Goal: Download file/media

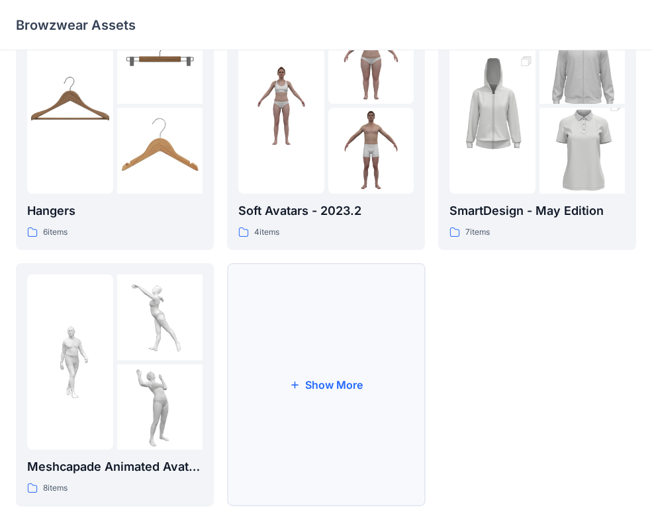
scroll to position [330, 0]
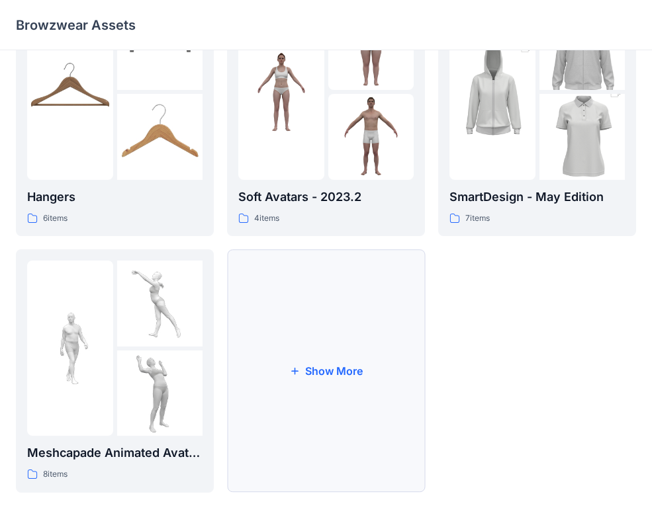
click at [388, 298] on button "Show More" at bounding box center [326, 371] width 198 height 244
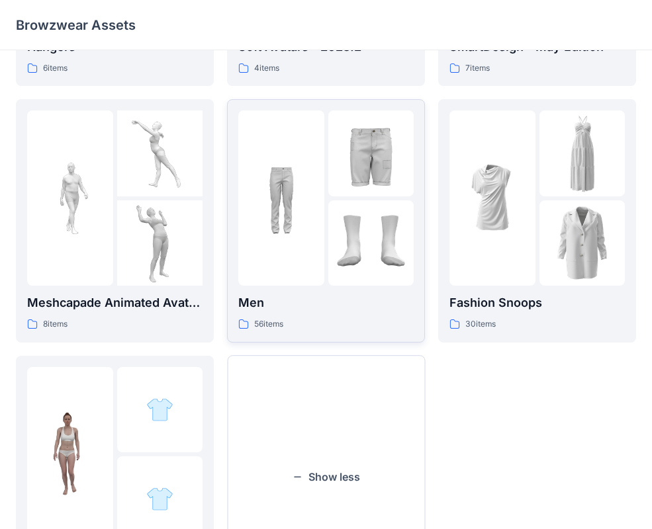
scroll to position [480, 0]
click at [475, 193] on img at bounding box center [492, 198] width 86 height 86
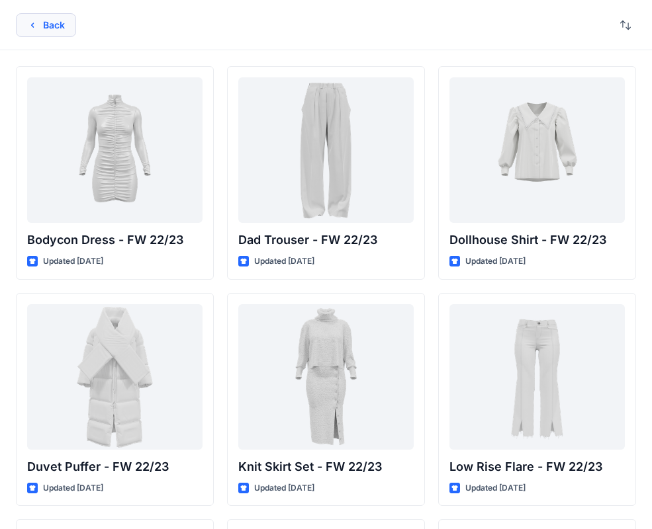
click at [67, 22] on button "Back" at bounding box center [46, 25] width 60 height 24
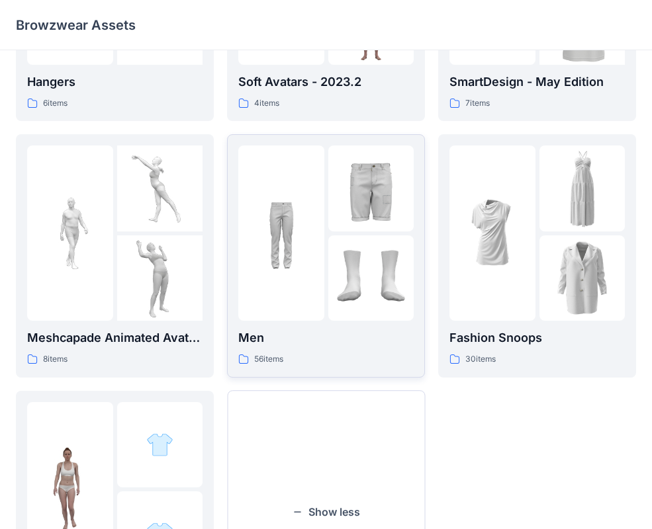
scroll to position [417, 0]
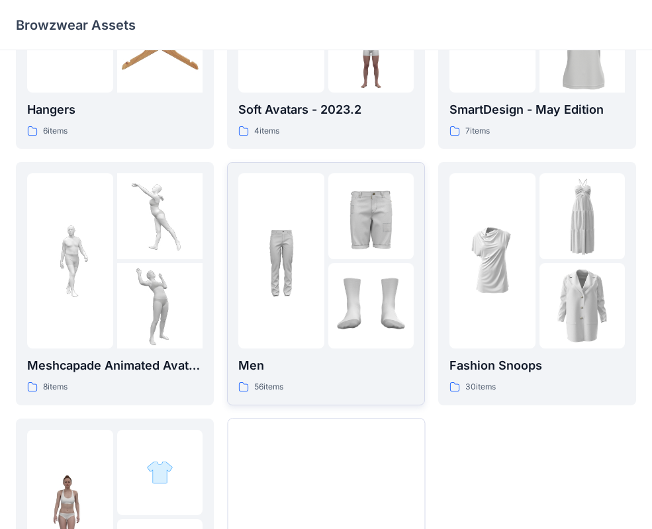
click at [340, 281] on img at bounding box center [371, 306] width 86 height 86
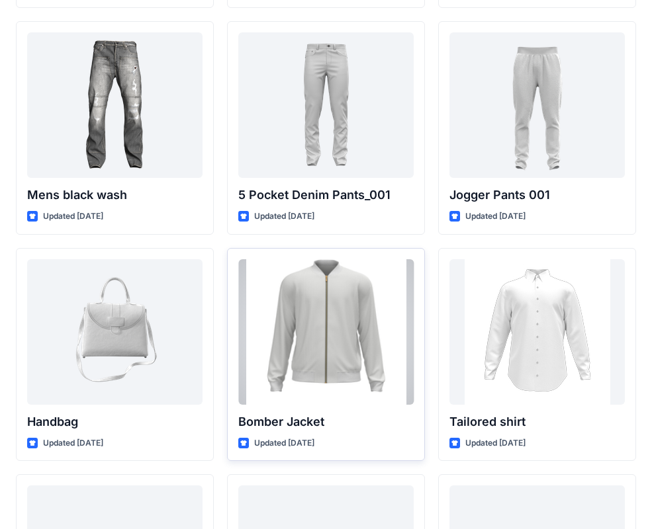
scroll to position [499, 0]
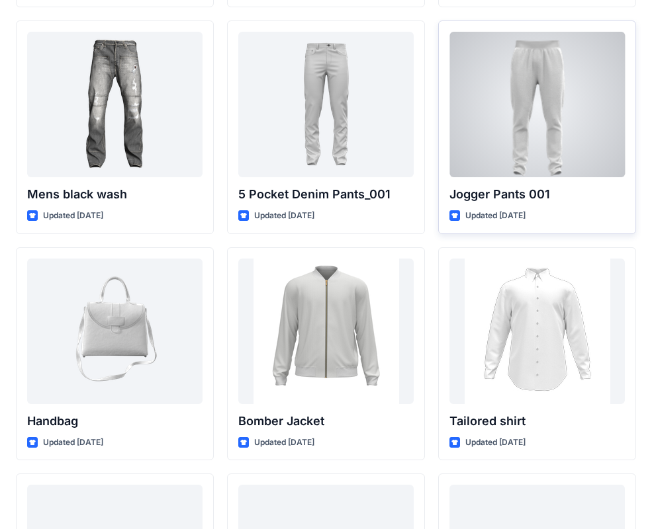
click at [531, 141] on div at bounding box center [536, 105] width 175 height 146
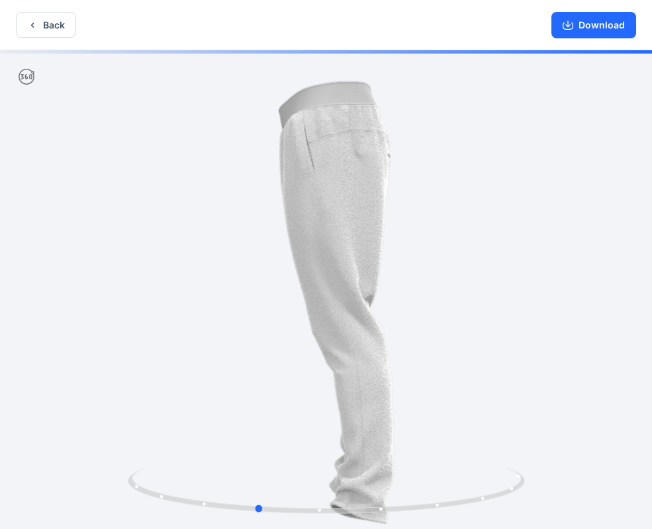
drag, startPoint x: 466, startPoint y: 261, endPoint x: 348, endPoint y: 244, distance: 119.0
click at [396, 281] on div at bounding box center [326, 291] width 652 height 482
click at [52, 30] on button "Back" at bounding box center [46, 25] width 60 height 26
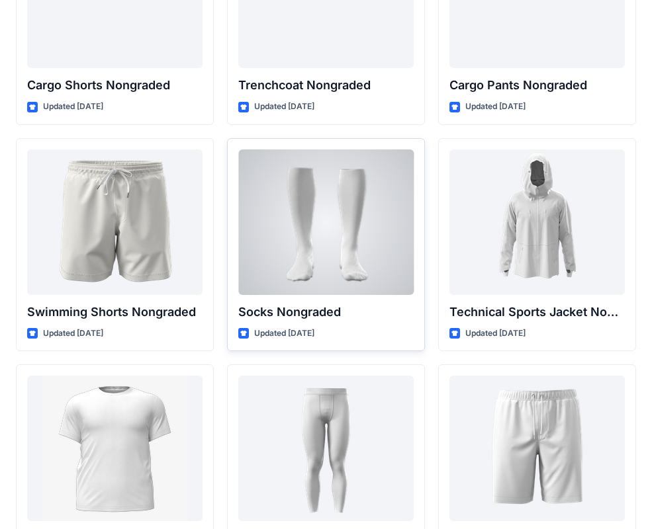
scroll to position [1969, 0]
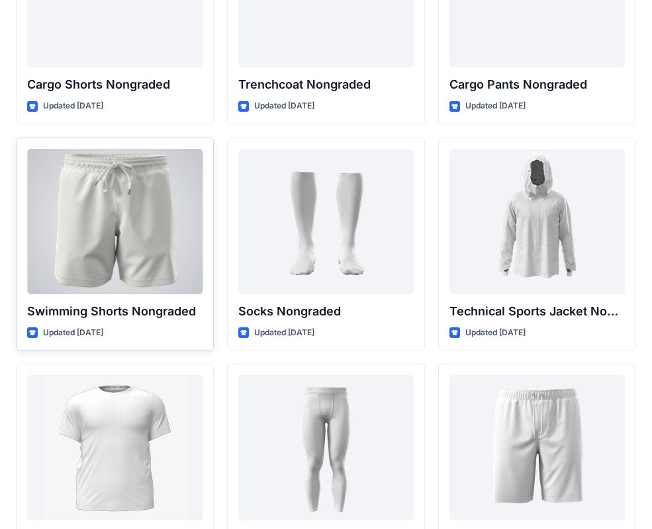
click at [138, 239] on div at bounding box center [114, 222] width 175 height 146
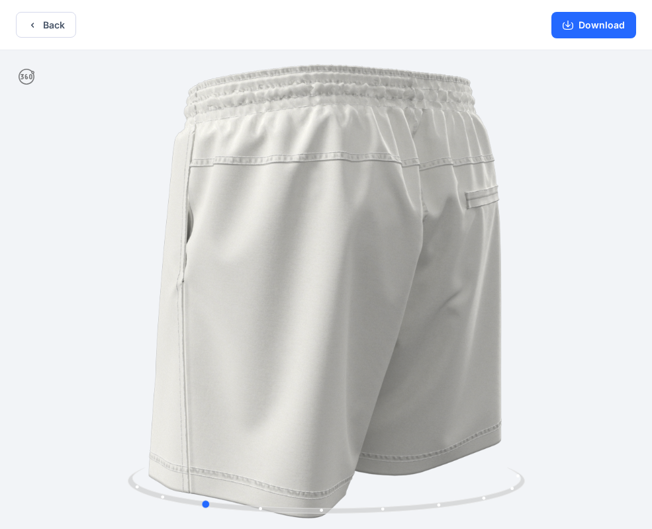
drag, startPoint x: 533, startPoint y: 264, endPoint x: 418, endPoint y: 288, distance: 116.9
click at [418, 288] on div at bounding box center [326, 291] width 652 height 482
click at [60, 26] on button "Back" at bounding box center [46, 25] width 60 height 26
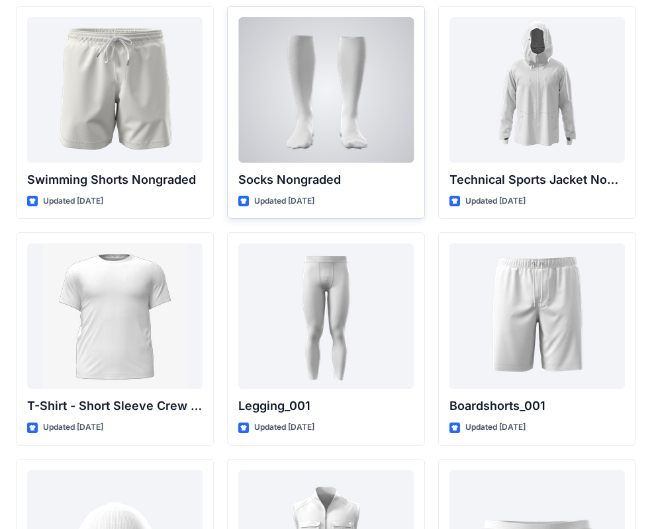
scroll to position [2152, 0]
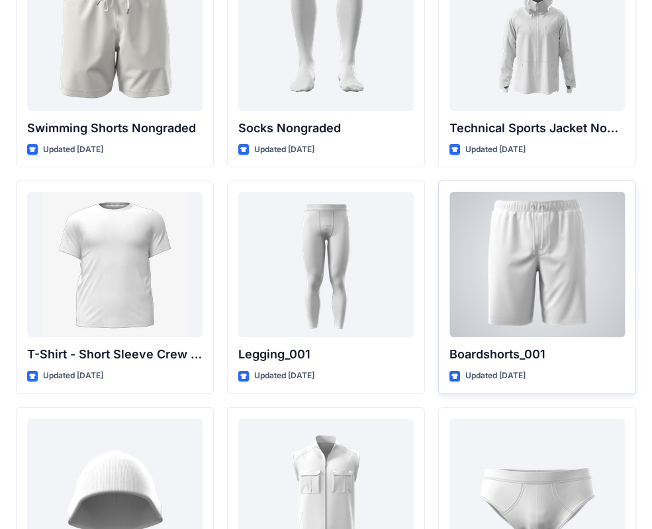
click at [578, 245] on div at bounding box center [536, 265] width 175 height 146
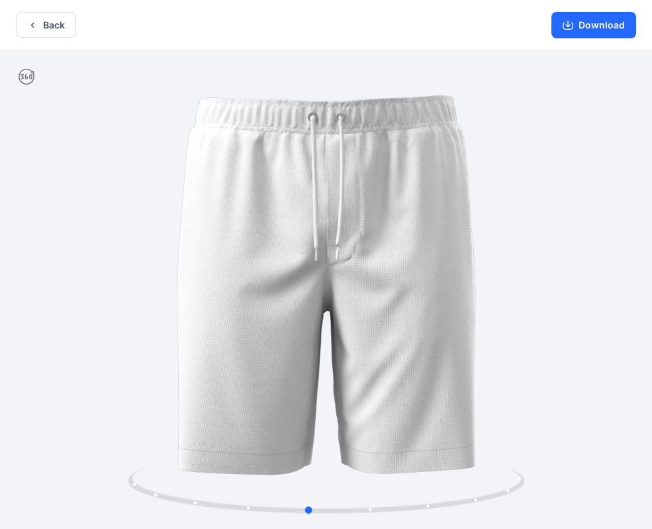
drag, startPoint x: 485, startPoint y: 244, endPoint x: 467, endPoint y: 271, distance: 32.5
click at [467, 271] on div at bounding box center [326, 291] width 652 height 482
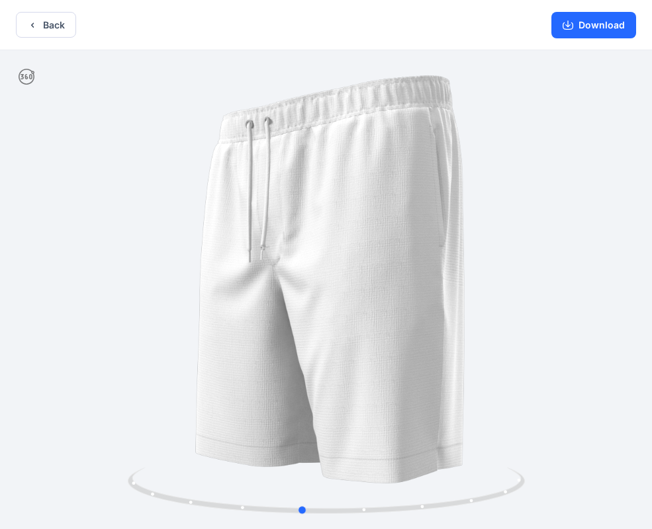
drag, startPoint x: 500, startPoint y: 280, endPoint x: 494, endPoint y: 224, distance: 56.0
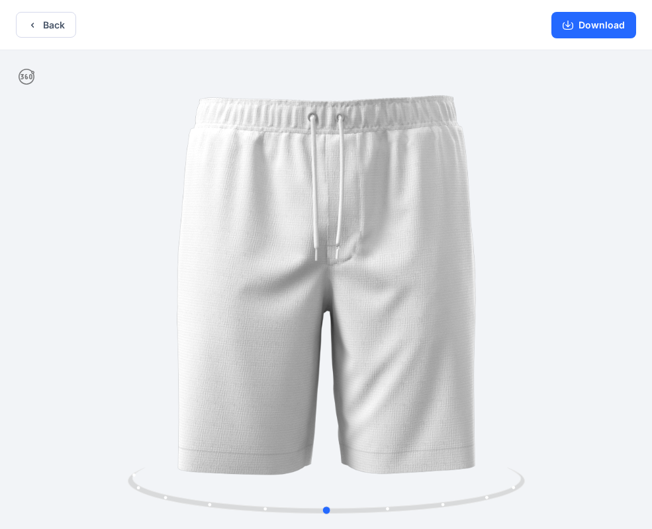
drag, startPoint x: 494, startPoint y: 279, endPoint x: 541, endPoint y: 290, distance: 47.7
click at [541, 290] on div at bounding box center [326, 291] width 652 height 482
click at [606, 25] on button "Download" at bounding box center [593, 25] width 85 height 26
click at [34, 22] on icon "button" at bounding box center [32, 25] width 11 height 11
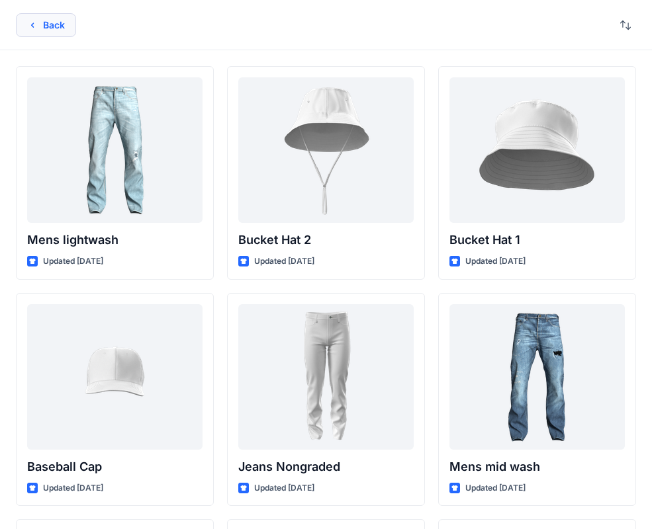
click at [58, 24] on button "Back" at bounding box center [46, 25] width 60 height 24
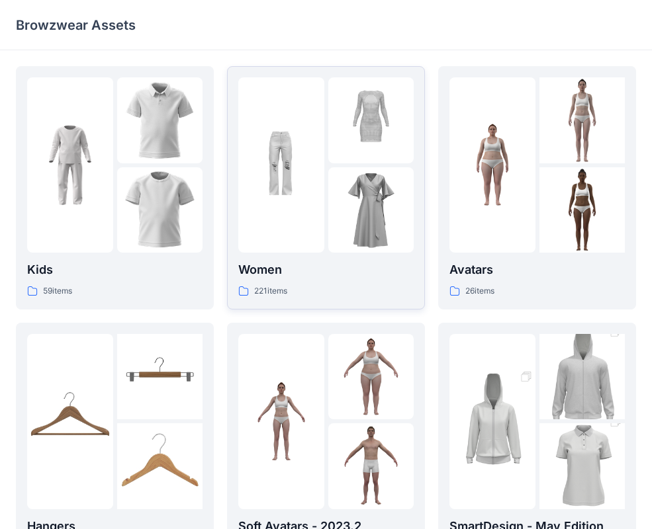
click at [373, 220] on img at bounding box center [371, 210] width 86 height 86
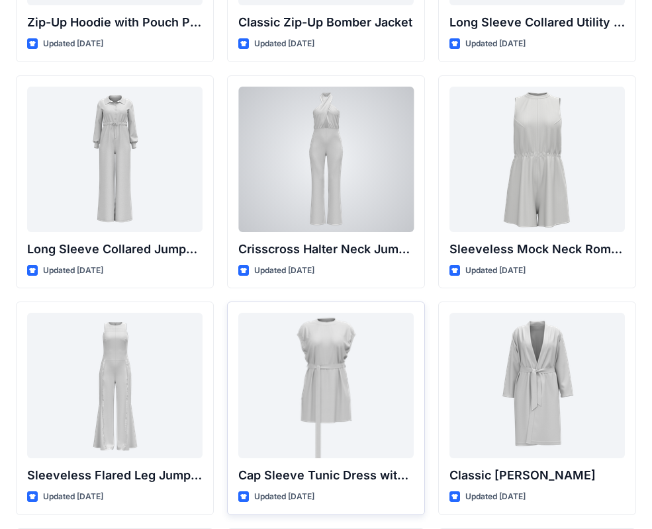
scroll to position [2711, 0]
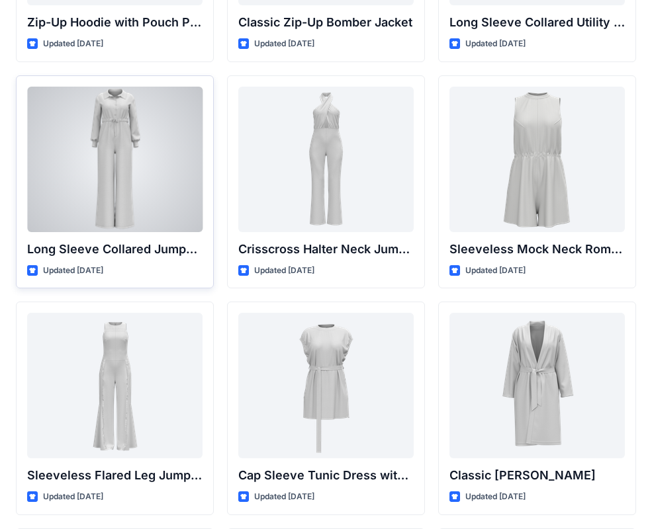
click at [148, 213] on div at bounding box center [114, 160] width 175 height 146
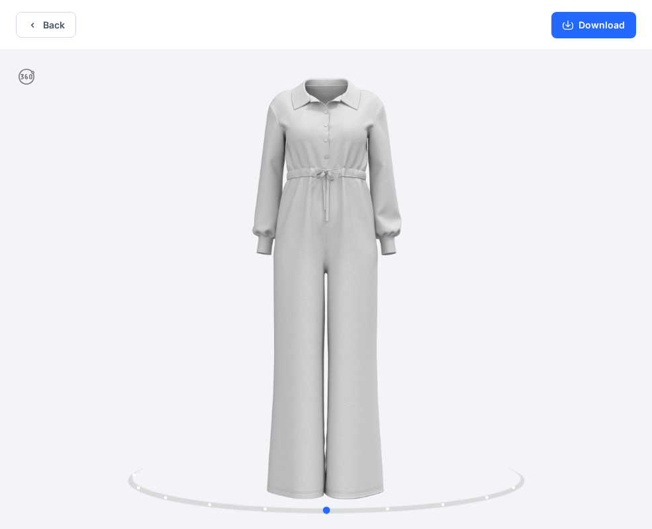
drag, startPoint x: 425, startPoint y: 276, endPoint x: 426, endPoint y: 332, distance: 55.6
click at [426, 332] on div at bounding box center [326, 291] width 652 height 482
click at [53, 26] on button "Back" at bounding box center [46, 25] width 60 height 26
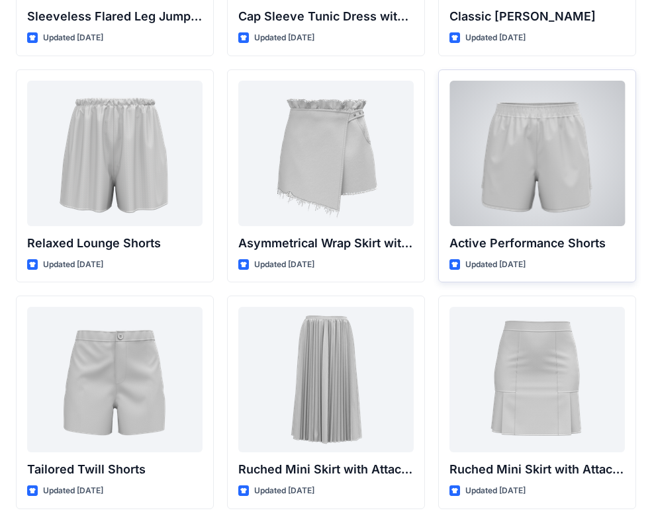
scroll to position [3171, 0]
click at [537, 216] on div at bounding box center [536, 153] width 175 height 146
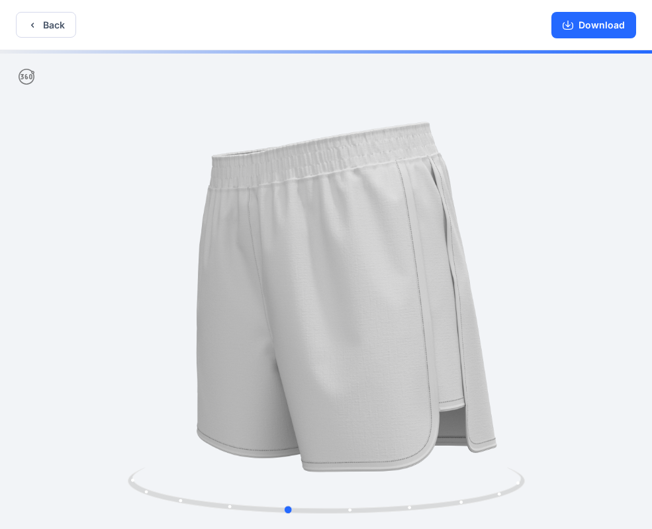
drag, startPoint x: 504, startPoint y: 262, endPoint x: 465, endPoint y: 274, distance: 40.2
click at [465, 274] on div at bounding box center [326, 291] width 652 height 482
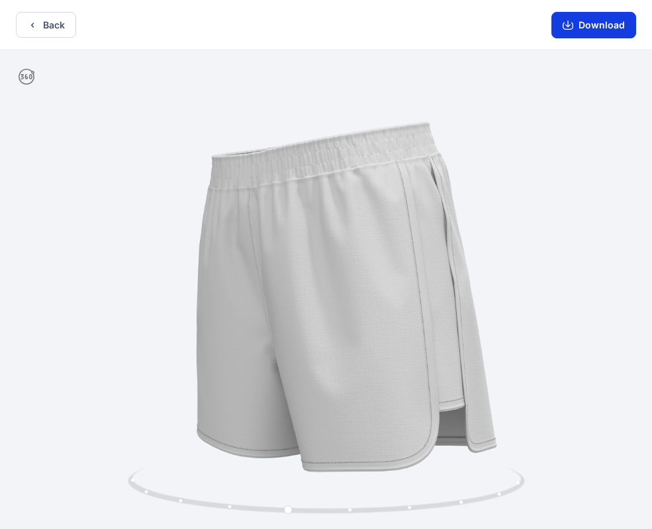
click at [584, 33] on button "Download" at bounding box center [593, 25] width 85 height 26
